Goal: Task Accomplishment & Management: Manage account settings

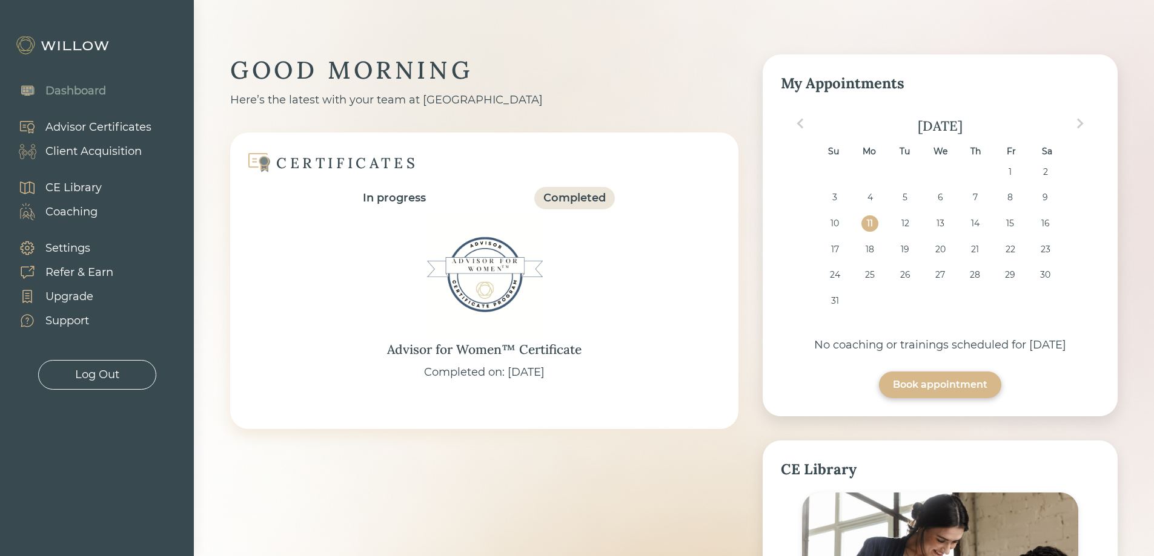
click at [81, 149] on div "Client Acquisition" at bounding box center [93, 152] width 96 height 16
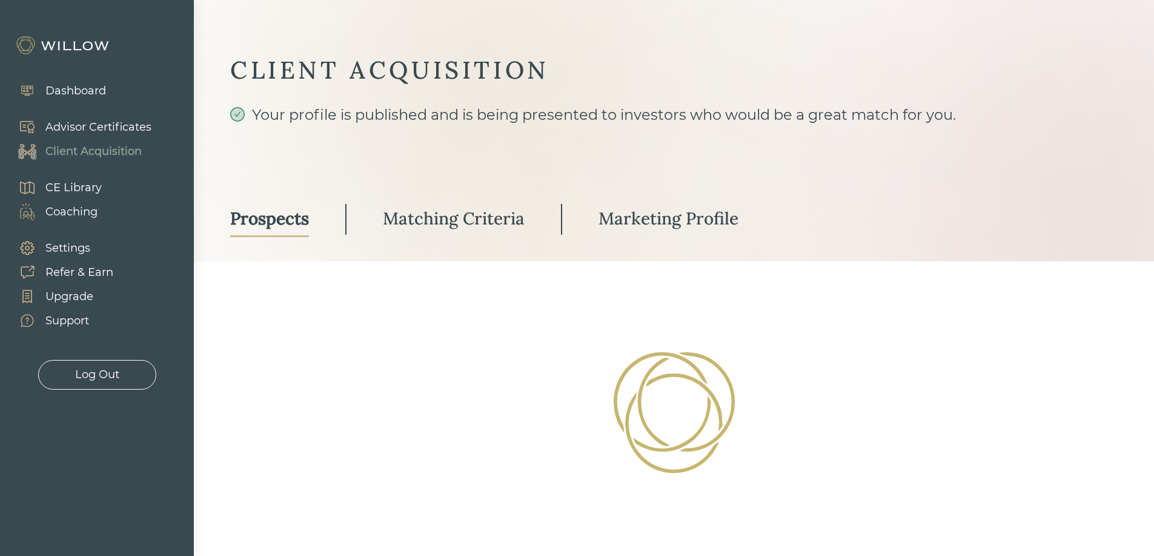
select select "3"
select select "7"
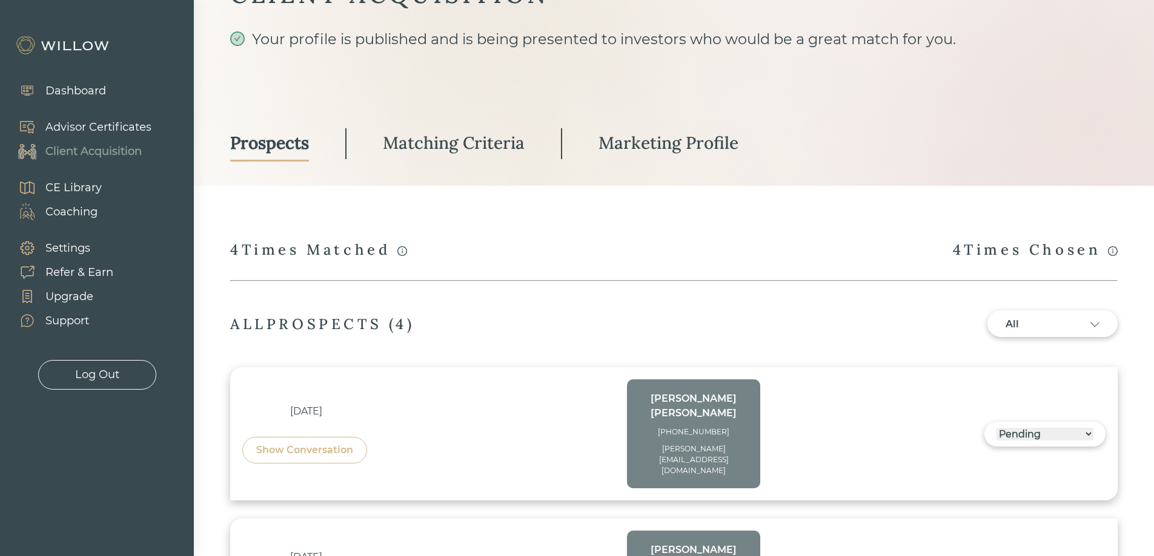
scroll to position [106, 0]
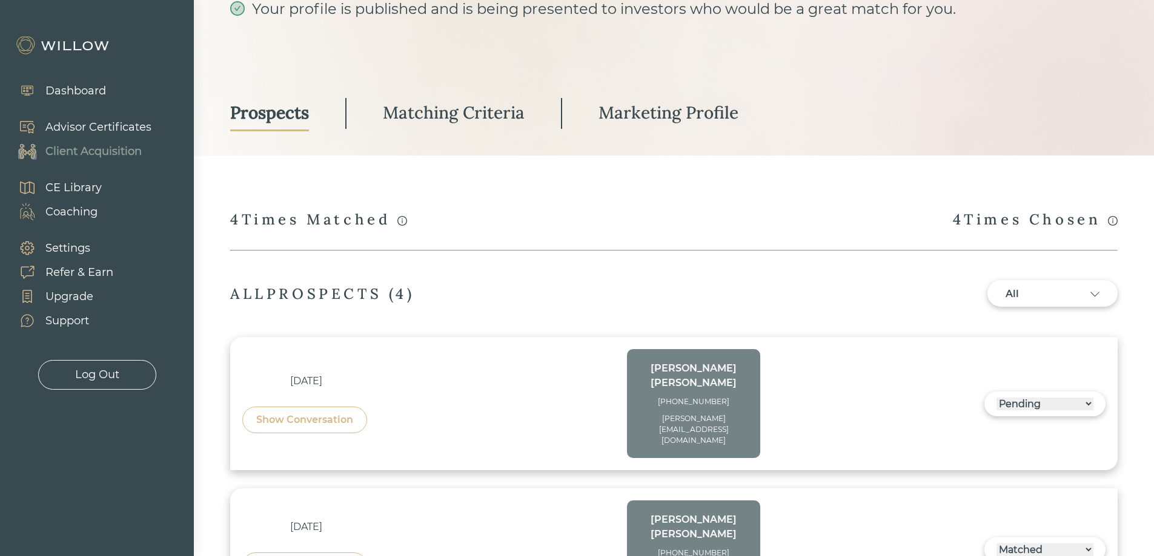
click at [318, 413] on div "Show Conversation" at bounding box center [304, 420] width 97 height 15
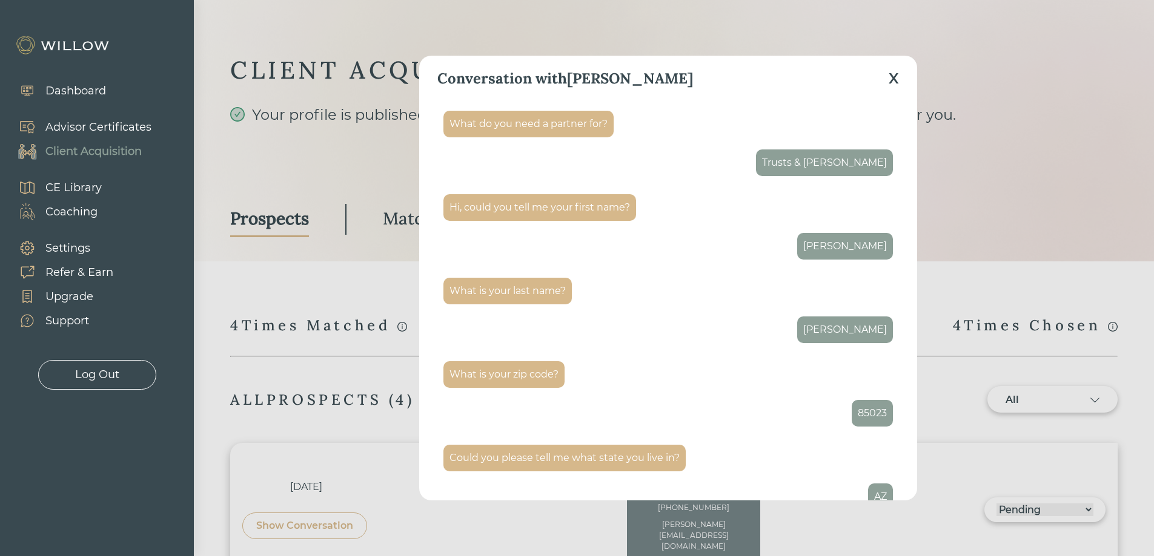
scroll to position [0, 0]
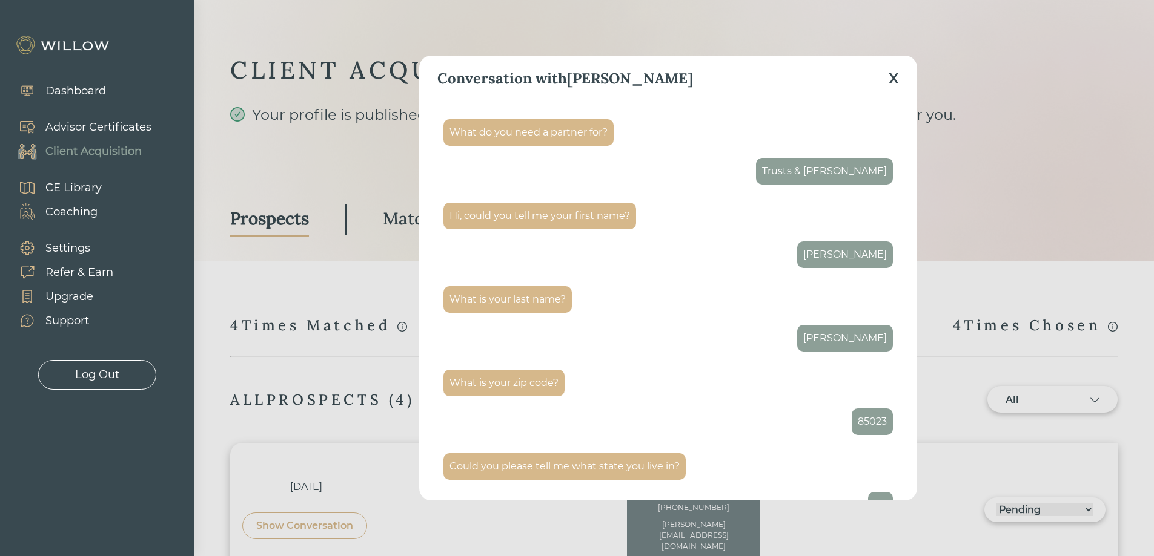
click at [892, 79] on div "X" at bounding box center [893, 79] width 10 height 22
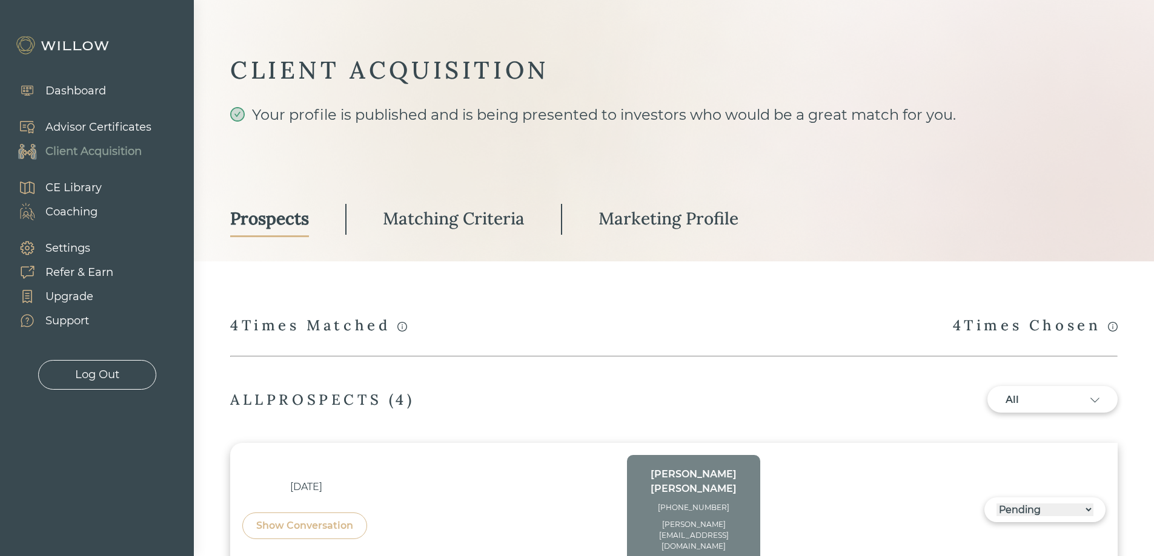
scroll to position [106, 0]
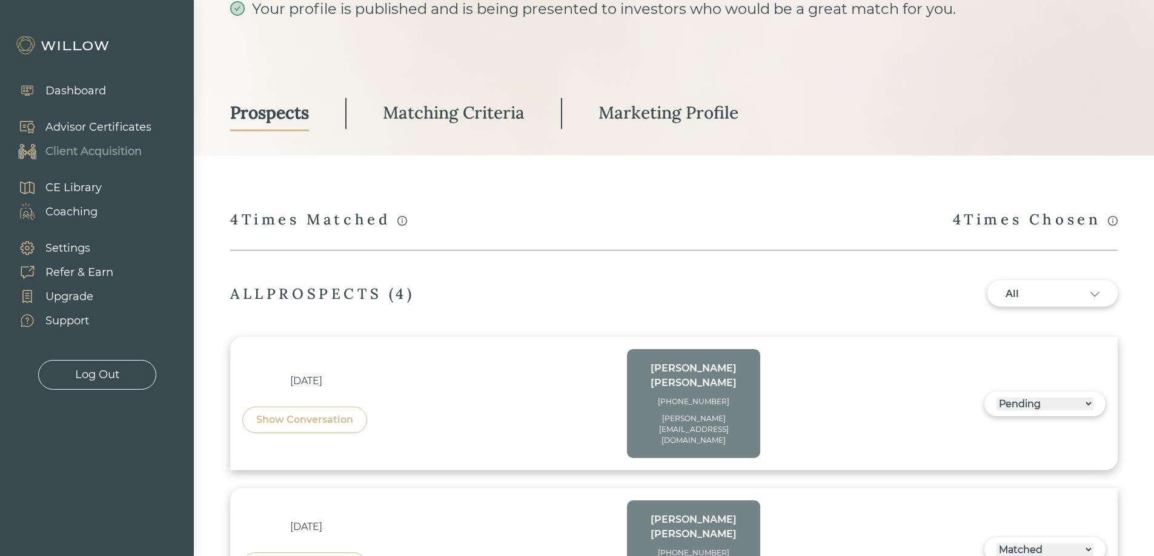
click at [1085, 398] on select "------ Not ready to move forward No response received Pending Matched Not a Fit" at bounding box center [1044, 404] width 97 height 13
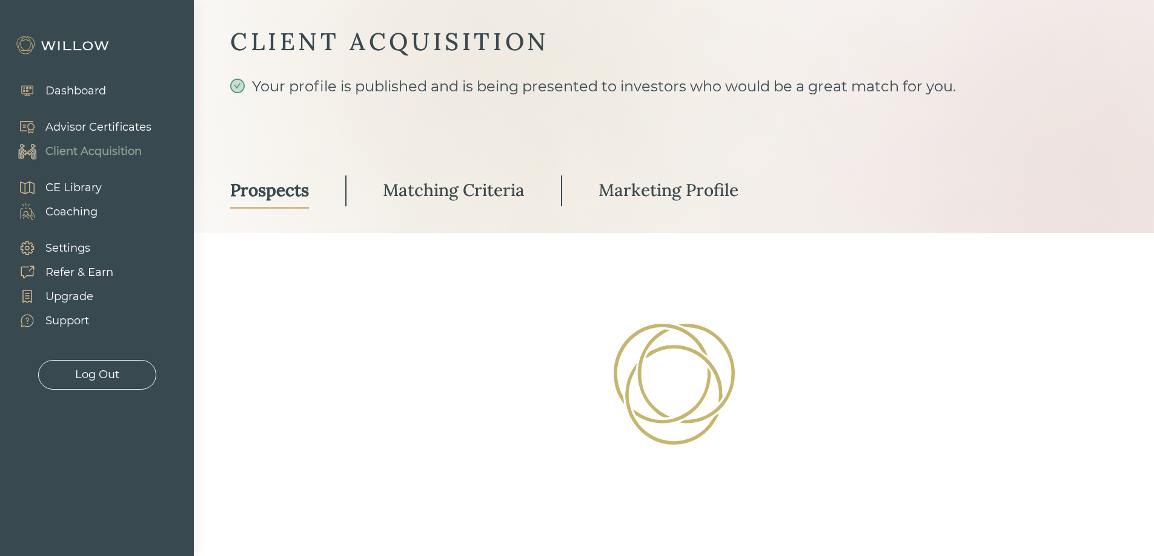
select select "7"
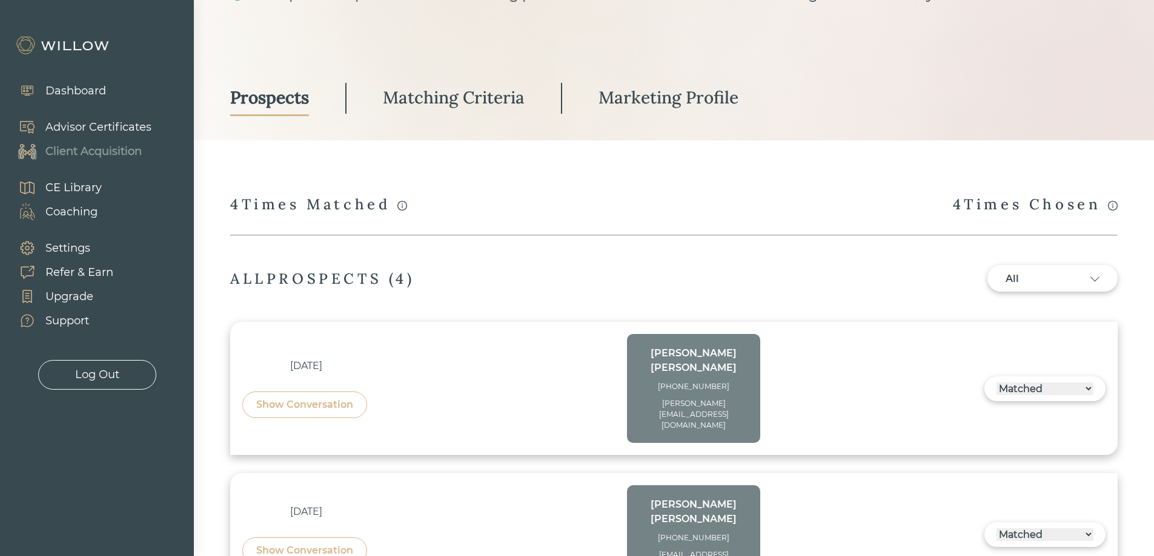
scroll to position [61, 0]
